Goal: Task Accomplishment & Management: Manage account settings

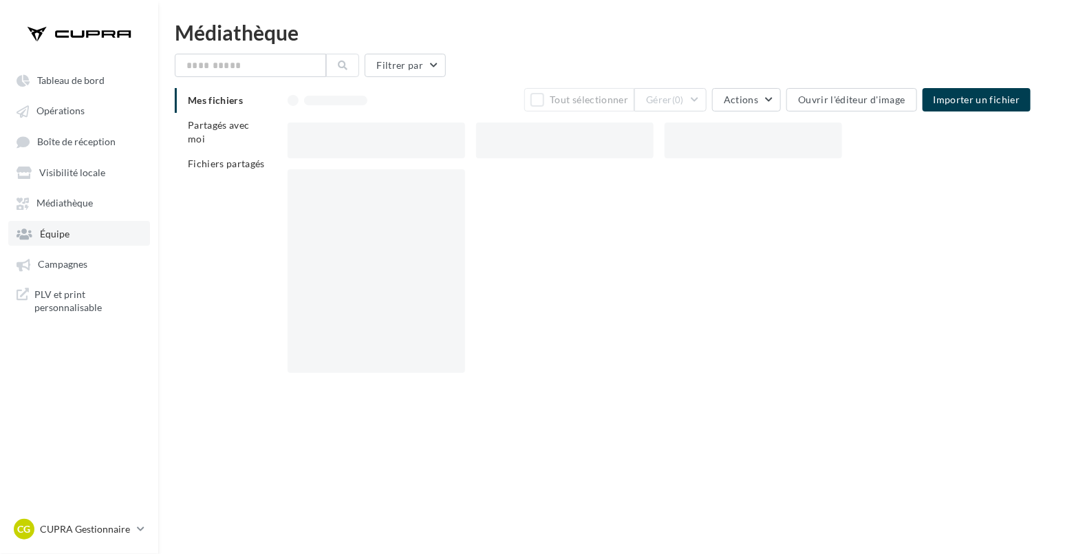
click at [51, 230] on span "Équipe" at bounding box center [55, 234] width 30 height 12
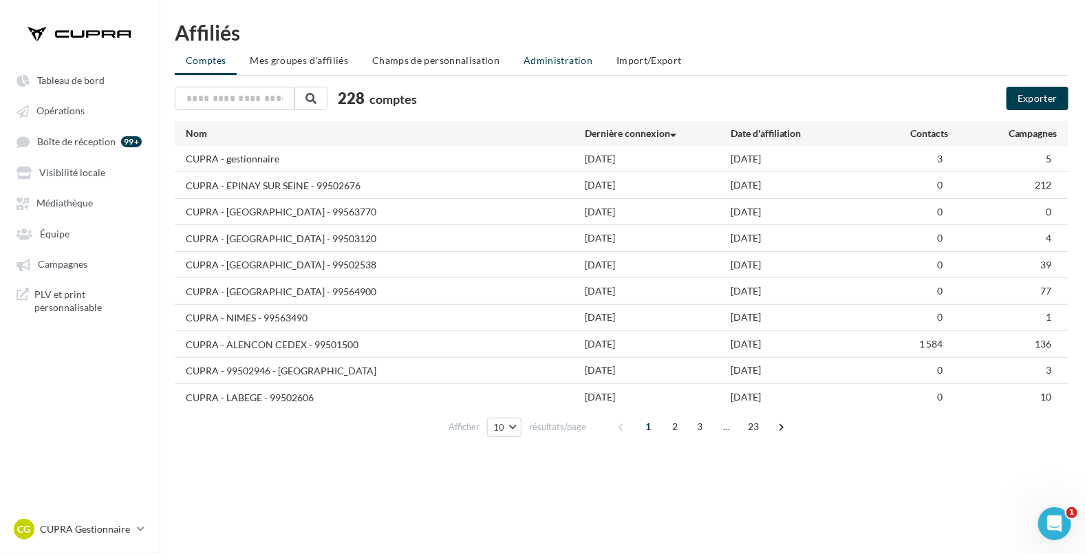
click at [560, 61] on span "Administration" at bounding box center [558, 60] width 69 height 12
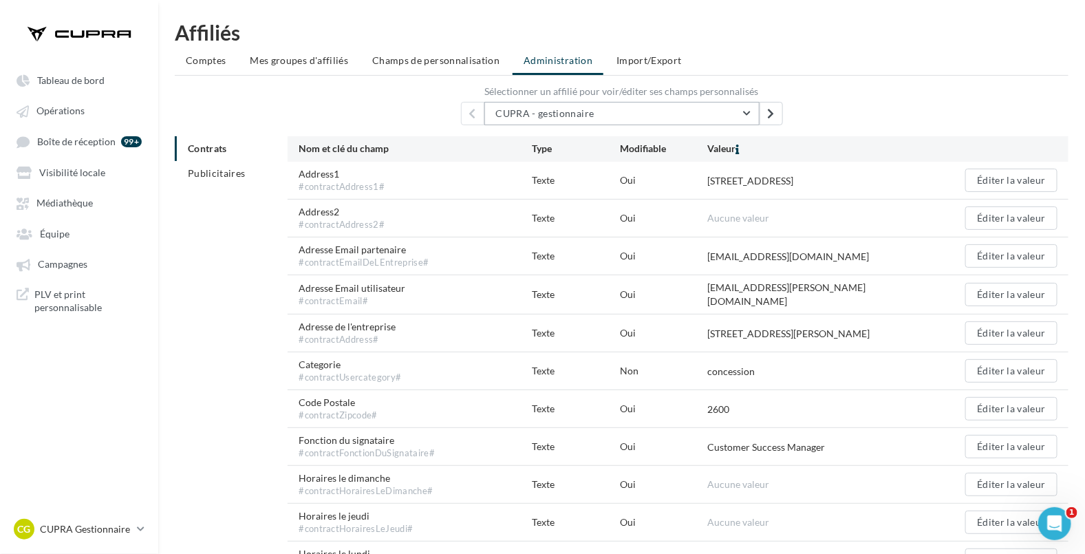
click at [554, 117] on span "CUPRA - gestionnaire" at bounding box center [545, 113] width 98 height 12
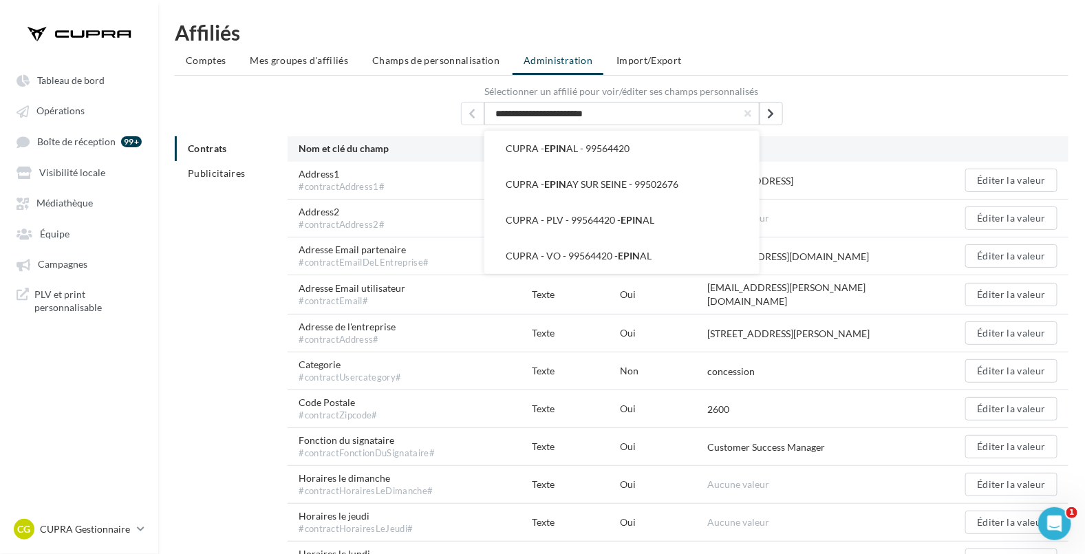
type input "**********"
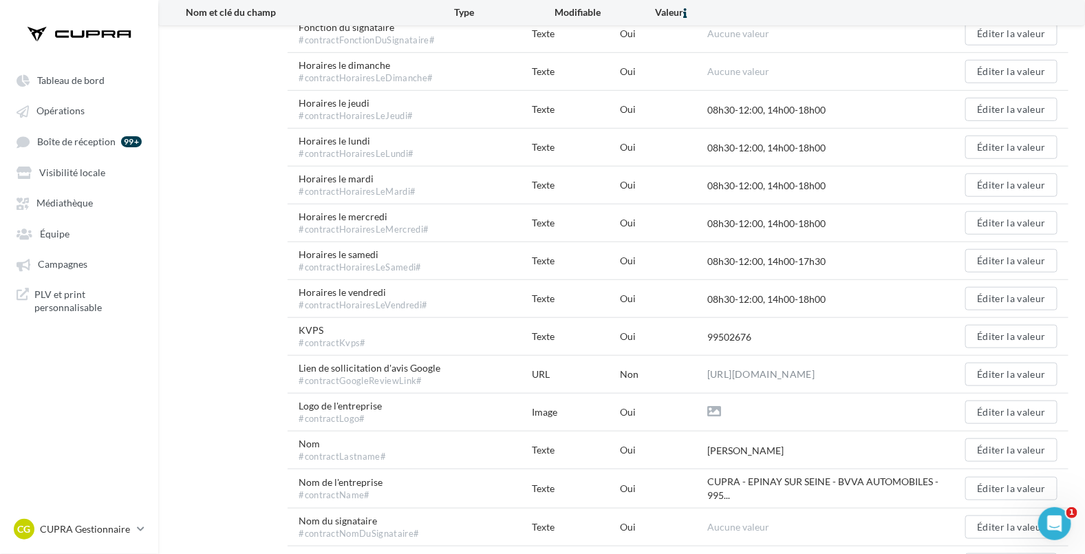
scroll to position [378, 0]
drag, startPoint x: 394, startPoint y: 478, endPoint x: 298, endPoint y: 484, distance: 95.9
click at [298, 484] on div "Nom de l'entreprise #contractName# Texte Oui CUPRA - EPINAY SUR SEINE - BVVA AU…" at bounding box center [678, 487] width 781 height 39
